Goal: Check status: Check status

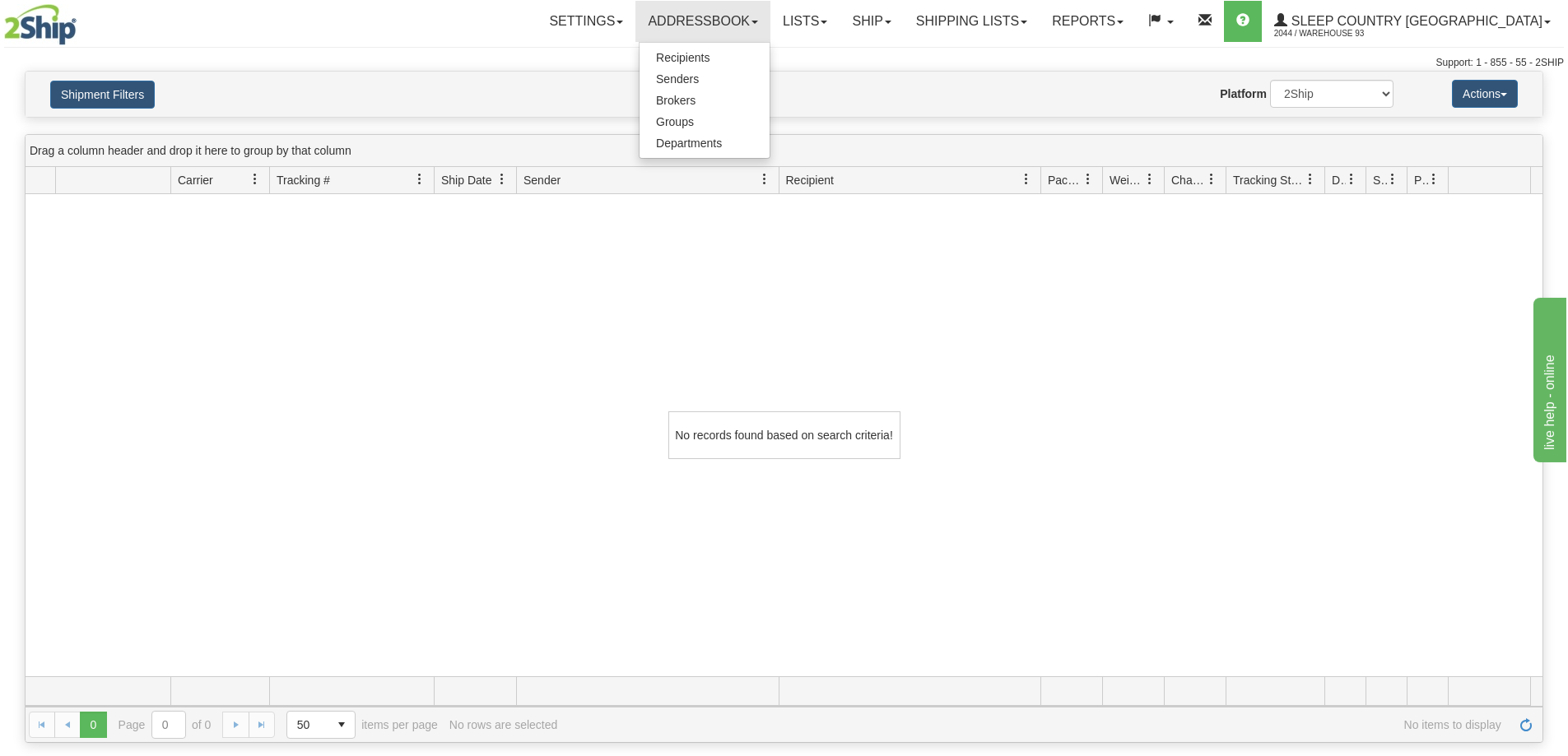
click at [346, 406] on div "No records found based on search criteria!" at bounding box center [783, 436] width 1517 height 482
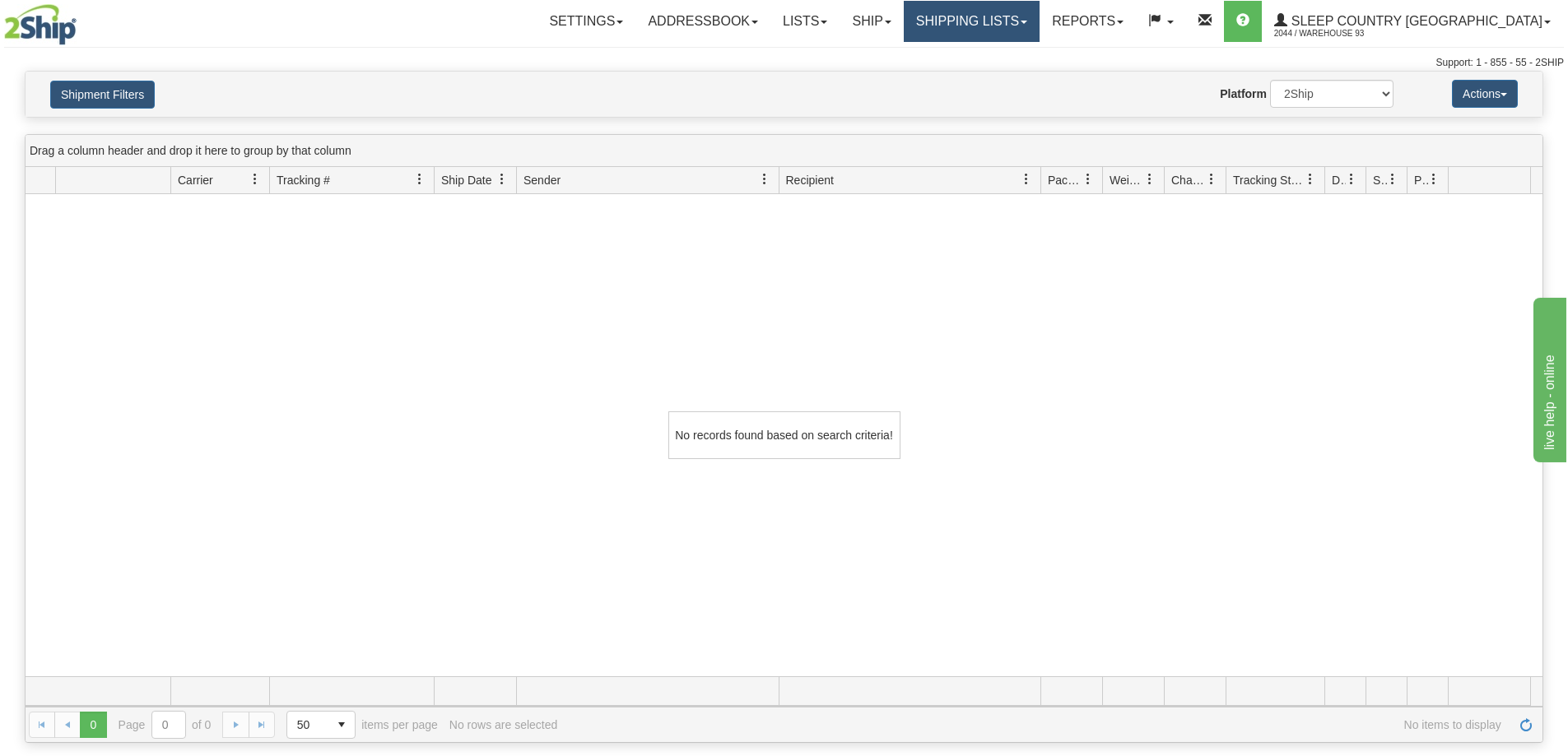
click at [1040, 16] on link "Shipping lists" at bounding box center [972, 21] width 136 height 42
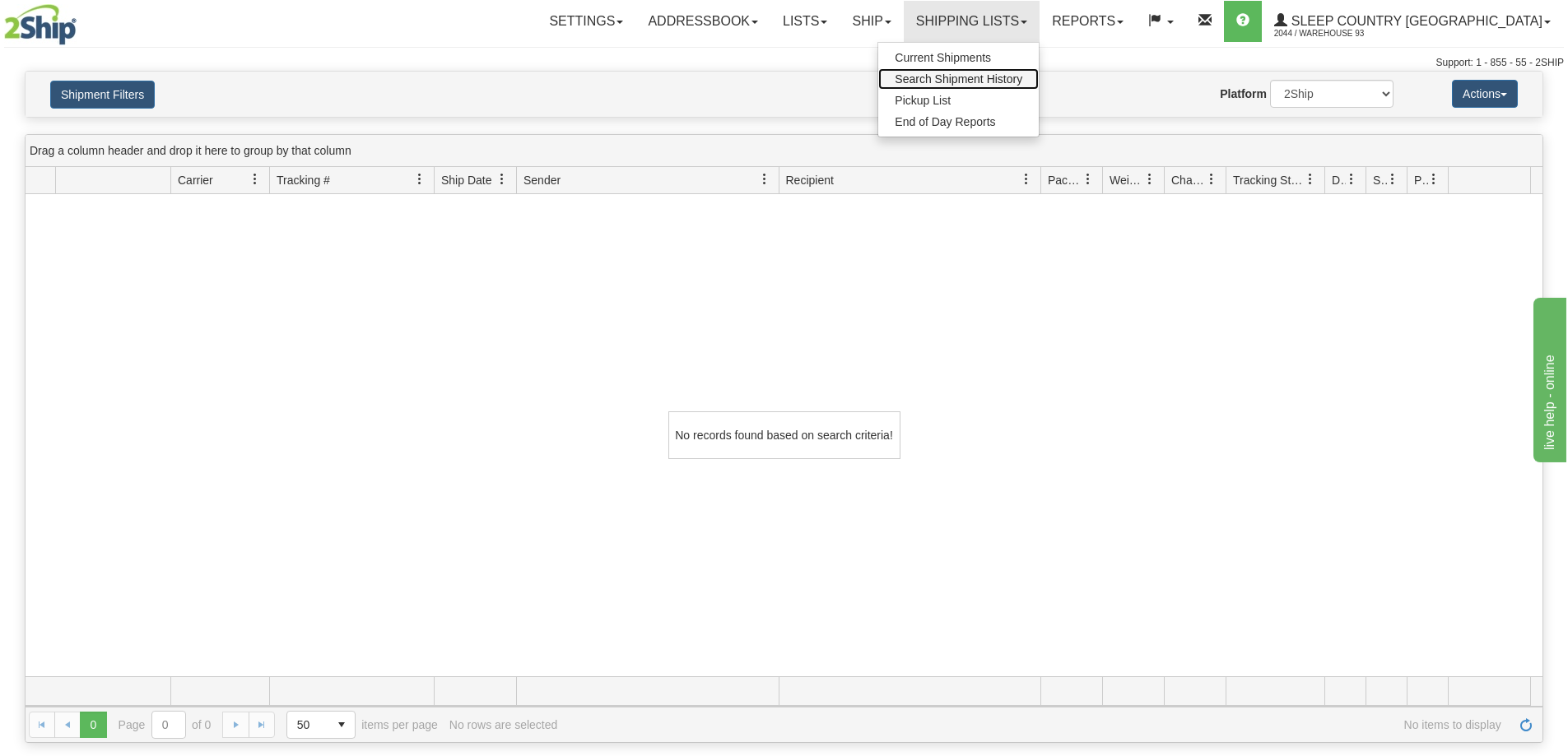
click at [1022, 79] on span "Search Shipment History" at bounding box center [958, 79] width 128 height 14
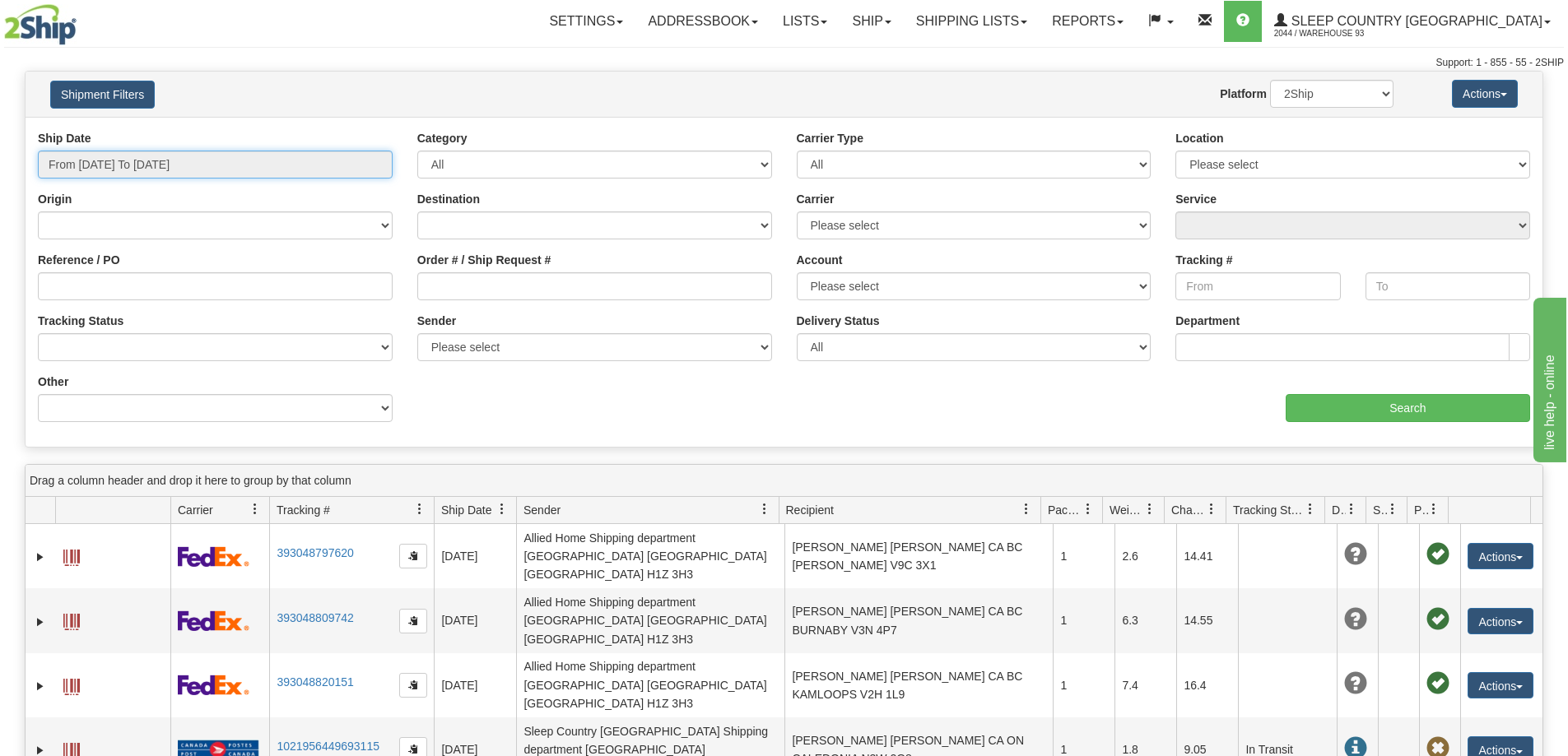
click at [140, 164] on input "From [DATE] To [DATE]" at bounding box center [215, 165] width 354 height 28
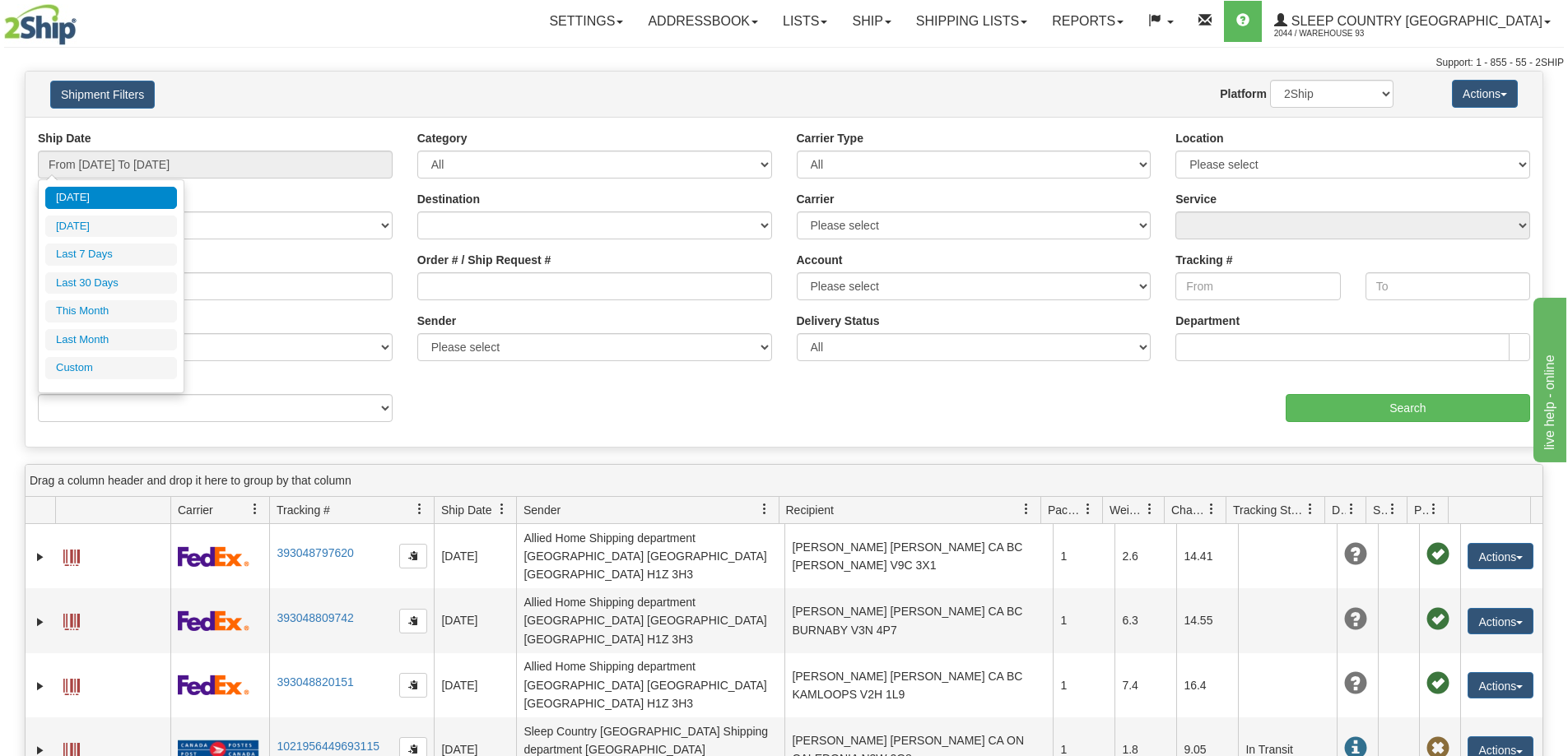
drag, startPoint x: 116, startPoint y: 337, endPoint x: 46, endPoint y: 324, distance: 71.2
click at [113, 338] on li "Last Month" at bounding box center [111, 340] width 132 height 22
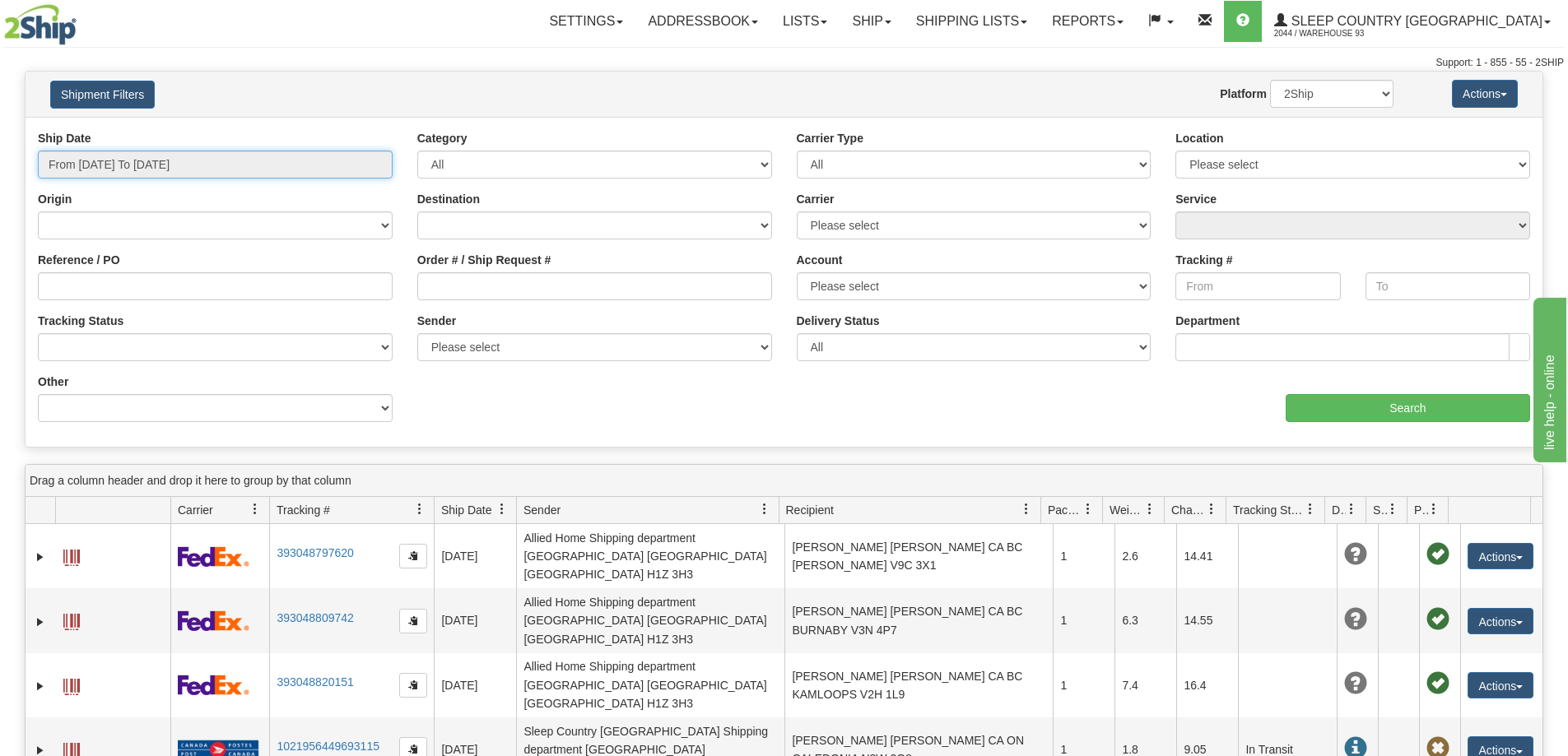
click at [102, 157] on input "From [DATE] To [DATE]" at bounding box center [215, 165] width 354 height 28
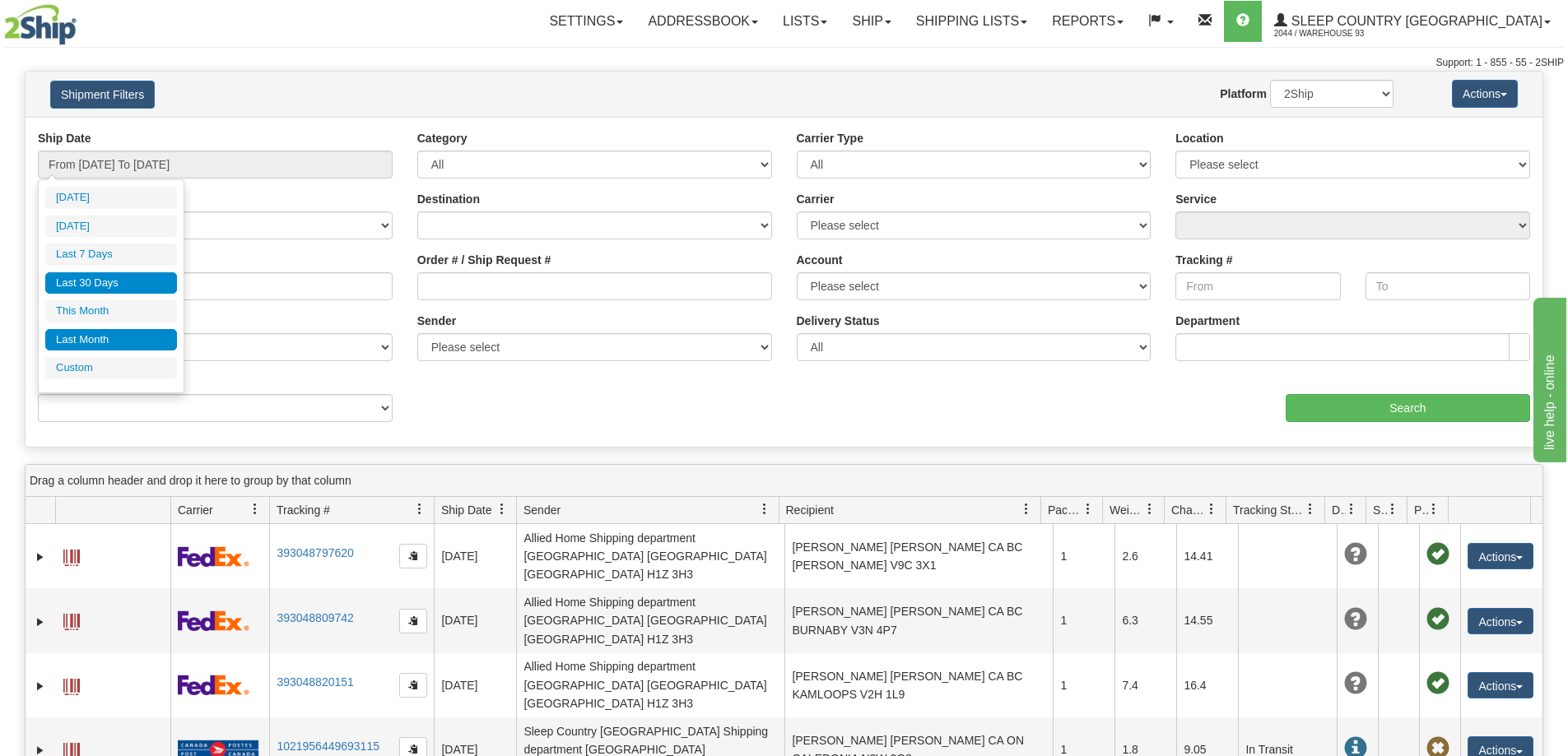
click at [113, 275] on li "Last 30 Days" at bounding box center [111, 283] width 132 height 22
type input "From [DATE] To [DATE]"
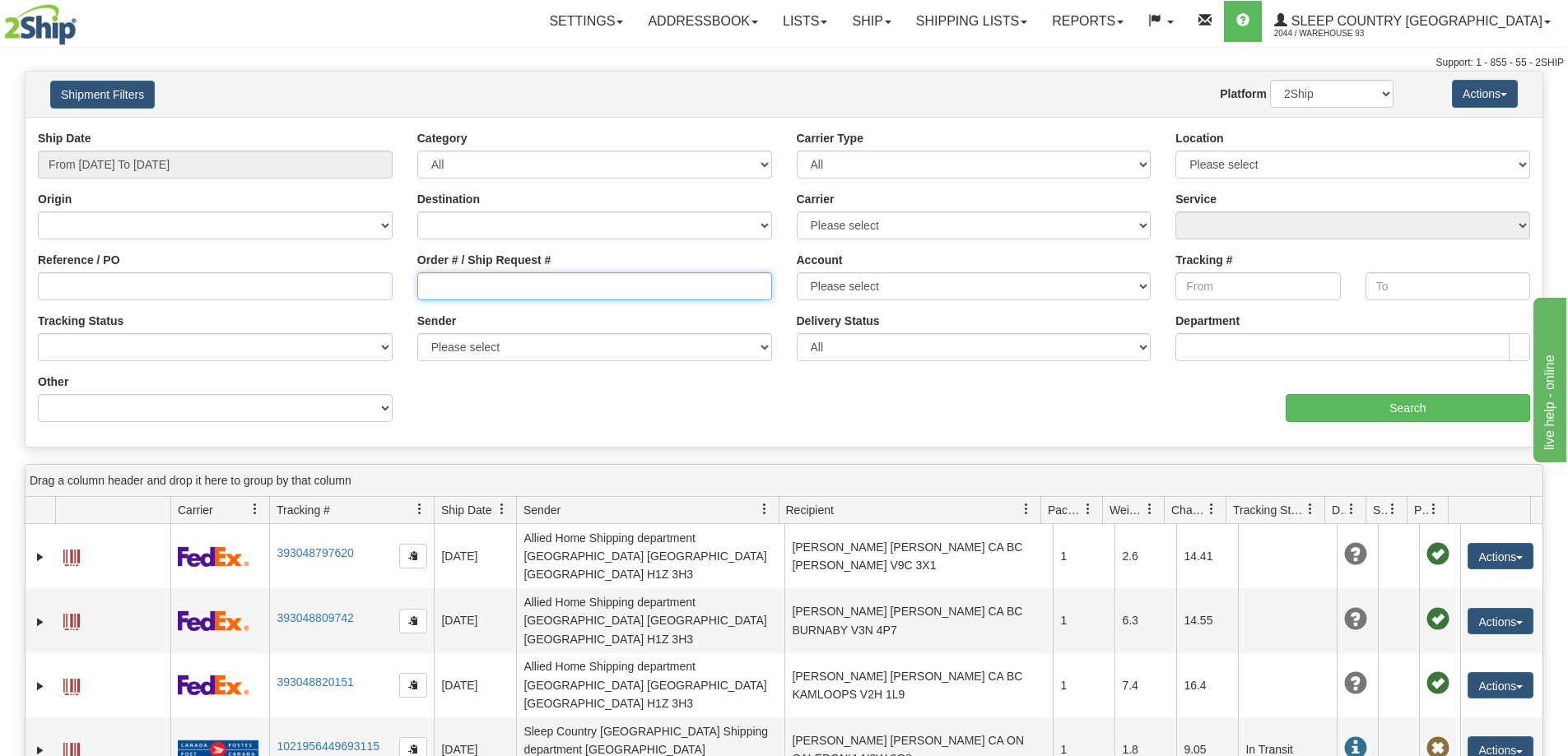
click at [467, 294] on input "Order # / Ship Request #" at bounding box center [594, 286] width 354 height 28
paste input "9000I082344"
type input "9000I082344"
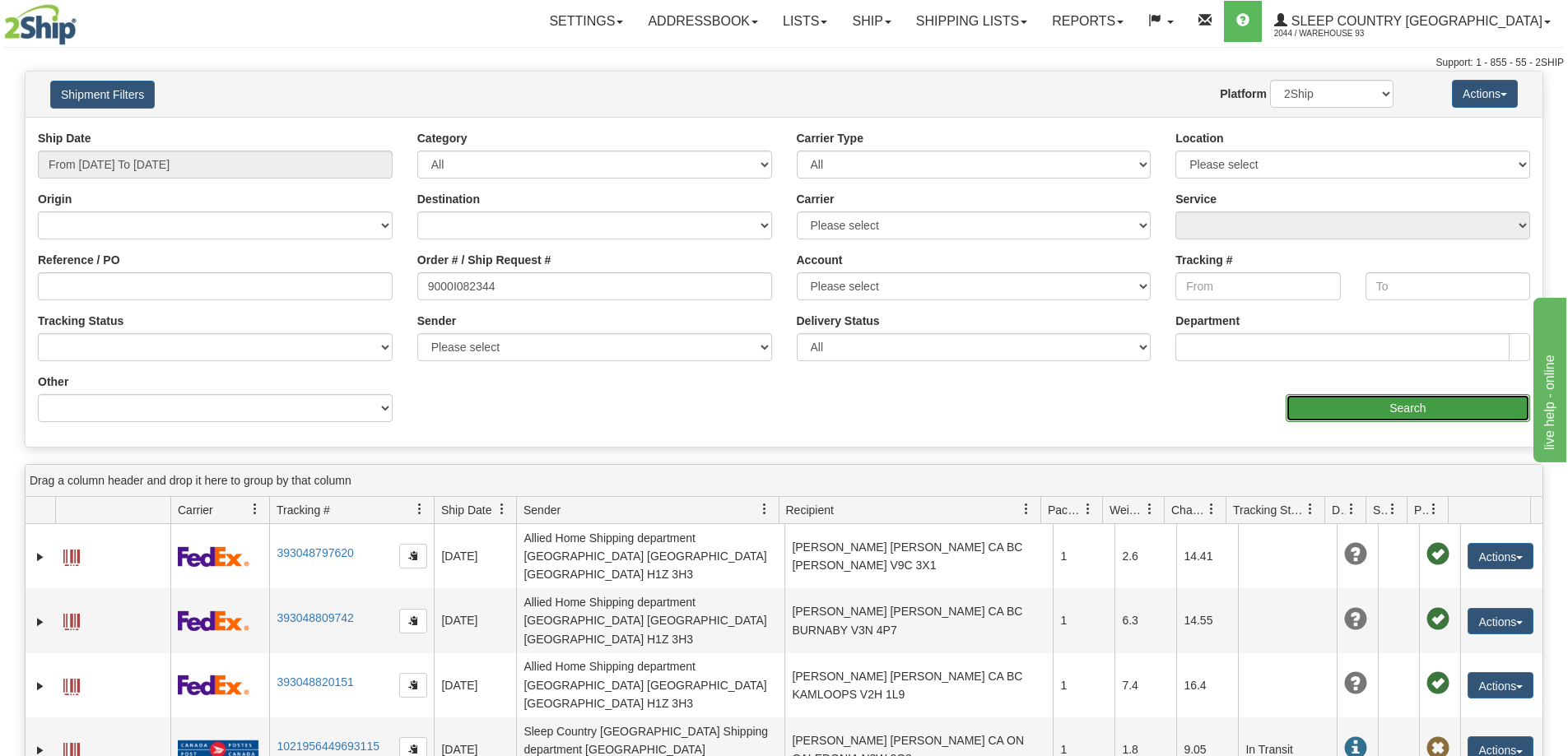
click at [1384, 405] on input "Search" at bounding box center [1407, 408] width 245 height 28
